Goal: Task Accomplishment & Management: Complete application form

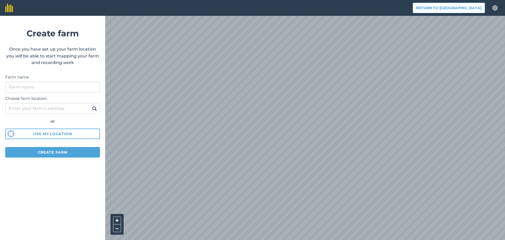
click at [277, 11] on div "Return to Agreena Settings Create farm Once you have set up your farm location …" at bounding box center [252, 8] width 505 height 16
click at [11, 135] on img at bounding box center [11, 133] width 7 height 7
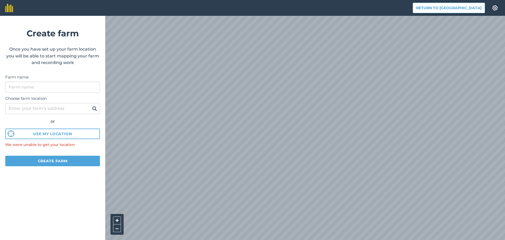
click at [327, 0] on html "Return to Agreena Settings Create farm Once you have set up your farm location …" at bounding box center [252, 120] width 505 height 240
click at [289, 10] on div "Return to Agreena Settings Create farm Once you have set up your farm location …" at bounding box center [252, 8] width 505 height 16
click at [205, 3] on div "Return to Agreena Settings Create farm Once you have set up your farm location …" at bounding box center [252, 8] width 505 height 16
click at [313, 0] on html "Return to Agreena Settings Create farm Once you have set up your farm location …" at bounding box center [252, 120] width 505 height 240
click at [143, 0] on html "Return to Agreena Settings Create farm Once you have set up your farm location …" at bounding box center [252, 120] width 505 height 240
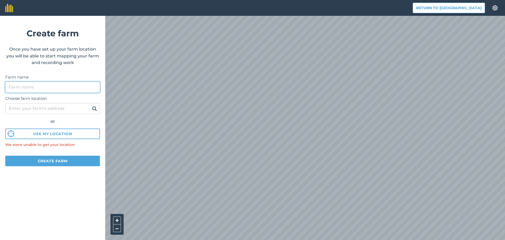
click at [47, 89] on input "Farm name" at bounding box center [52, 87] width 95 height 11
click at [95, 110] on div "Choose farm location or Use my location We were unable to get your location" at bounding box center [52, 120] width 95 height 55
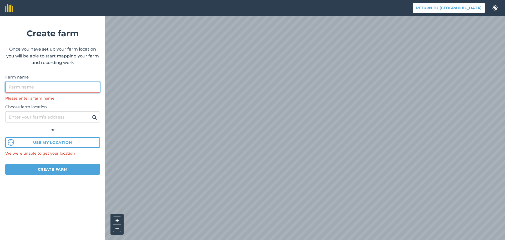
click at [67, 88] on input "Farm name" at bounding box center [52, 87] width 95 height 11
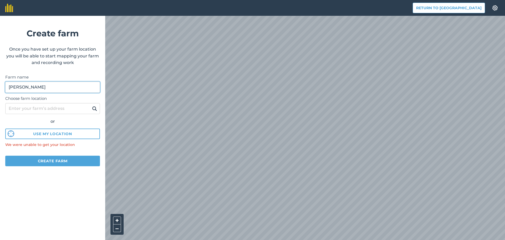
type input "joan mas"
click at [74, 105] on input "Choose farm location" at bounding box center [52, 108] width 95 height 11
click at [83, 109] on input "Choose farm location" at bounding box center [52, 108] width 95 height 11
type input "Jorba"
click at [8, 136] on img at bounding box center [11, 133] width 7 height 7
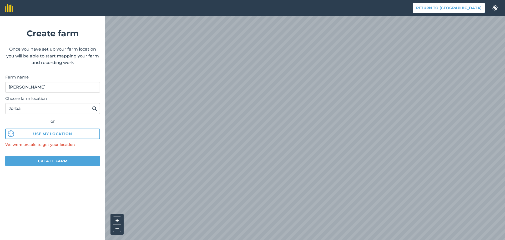
click at [492, 0] on html "Return to Agreena Settings Create farm Once you have set up your farm location …" at bounding box center [252, 120] width 505 height 240
click at [69, 159] on button "Create farm" at bounding box center [52, 160] width 95 height 11
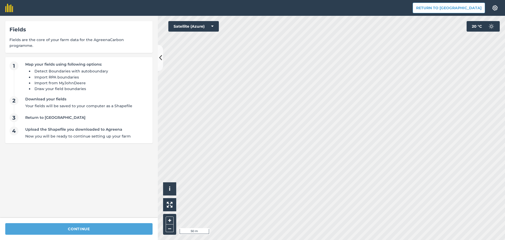
click at [413, 6] on div "Return to Agreena Settings Map printing is not available on our free plan Pleas…" at bounding box center [252, 120] width 505 height 240
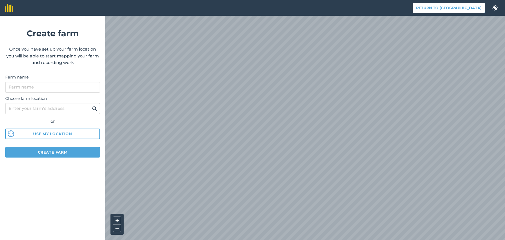
click at [233, 239] on html "Return to Agreena Settings Create farm Once you have set up your farm location …" at bounding box center [252, 120] width 505 height 240
click at [219, 239] on html "Return to Agreena Settings Create farm Once you have set up your farm location …" at bounding box center [252, 120] width 505 height 240
click at [261, 239] on html "Return to Agreena Settings Create farm Once you have set up your farm location …" at bounding box center [252, 120] width 505 height 240
click at [430, 14] on div "Return to Agreena Settings Create farm Once you have set up your farm location …" at bounding box center [252, 8] width 505 height 16
click at [403, 239] on html "Return to Agreena Settings Create farm Once you have set up your farm location …" at bounding box center [252, 120] width 505 height 240
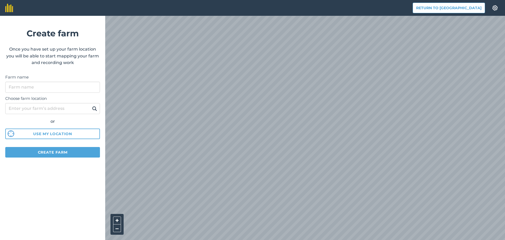
click at [64, 16] on div "Return to Agreena Settings Create farm Once you have set up your farm location …" at bounding box center [252, 8] width 505 height 16
click at [53, 16] on div "Return to Agreena Settings Create farm Once you have set up your farm location …" at bounding box center [252, 8] width 505 height 16
click at [77, 16] on div "Return to Agreena Settings Create farm Once you have set up your farm location …" at bounding box center [252, 8] width 505 height 16
click at [406, 239] on html "Return to Agreena Settings Create farm Once you have set up your farm location …" at bounding box center [252, 120] width 505 height 240
click at [258, 239] on html "Return to Agreena Settings Create farm Once you have set up your farm location …" at bounding box center [252, 120] width 505 height 240
